Goal: Task Accomplishment & Management: Use online tool/utility

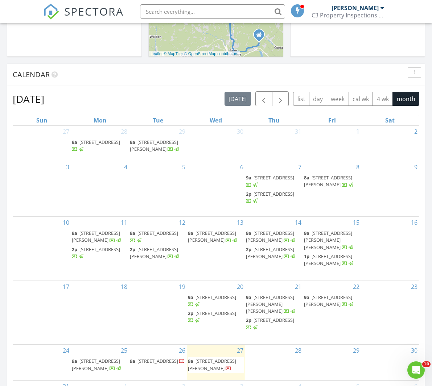
scroll to position [271, 0]
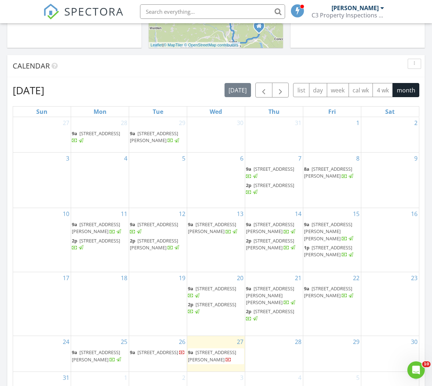
click at [94, 355] on span "286 Carter Street, Barnet 05821" at bounding box center [96, 355] width 48 height 13
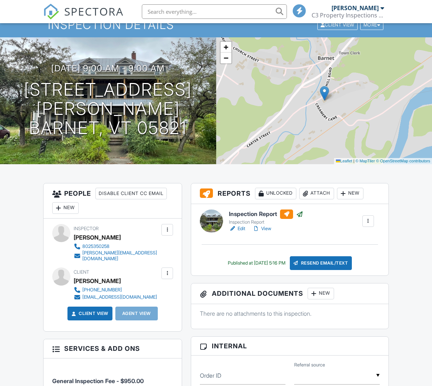
scroll to position [37, 0]
click at [371, 218] on div at bounding box center [368, 221] width 7 height 7
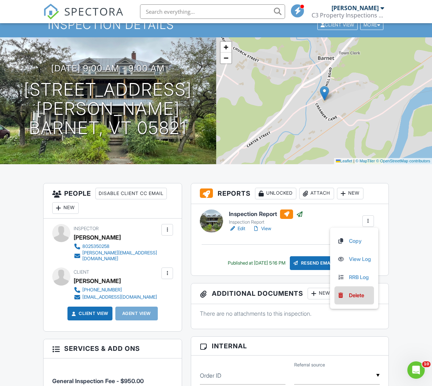
scroll to position [0, 0]
click at [356, 188] on div "New" at bounding box center [350, 194] width 26 height 12
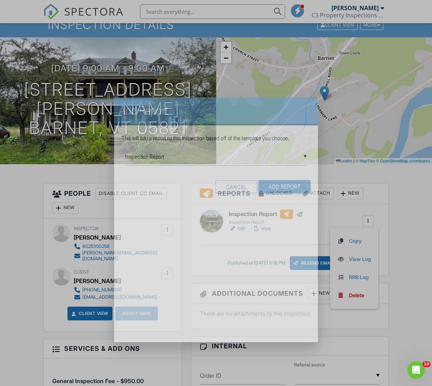
click at [356, 194] on div at bounding box center [216, 205] width 432 height 483
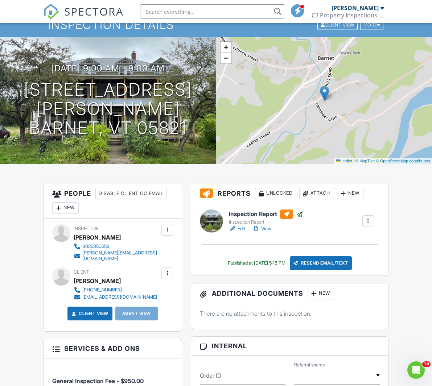
click at [356, 196] on div "New" at bounding box center [350, 194] width 26 height 12
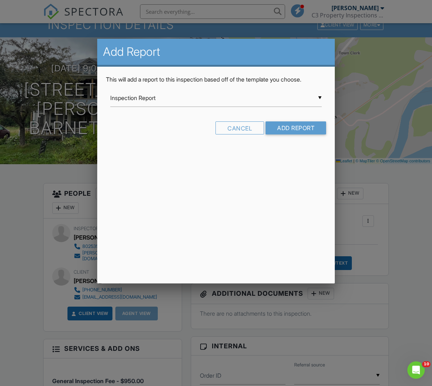
click at [285, 98] on div "▼ Inspection Report Inspection Report Septic Inspection Report Inspection Repor…" at bounding box center [215, 98] width 211 height 18
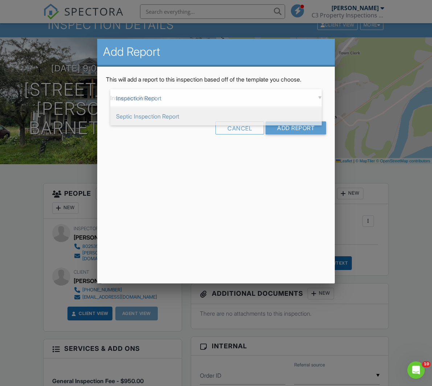
click at [272, 114] on span "Septic Inspection Report" at bounding box center [215, 116] width 211 height 18
type input "Septic Inspection Report"
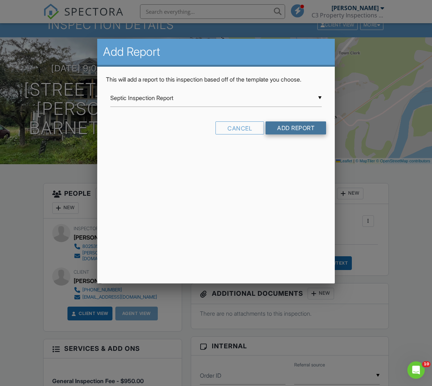
click at [304, 124] on input "Add Report" at bounding box center [296, 128] width 61 height 13
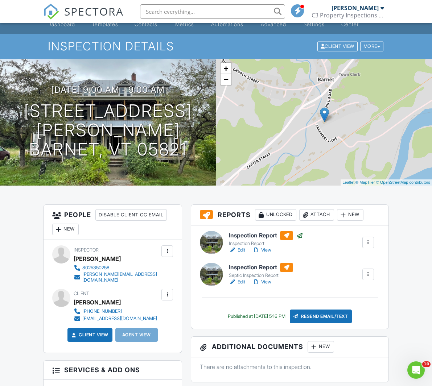
scroll to position [14, 0]
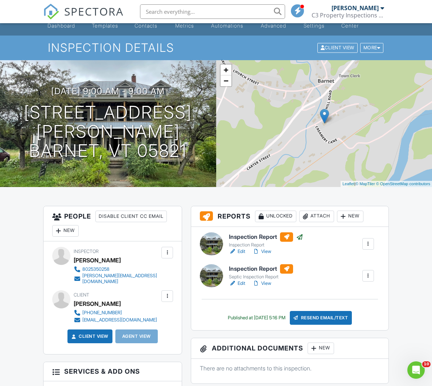
click at [241, 283] on link "Edit" at bounding box center [237, 283] width 16 height 7
